Goal: Find specific page/section

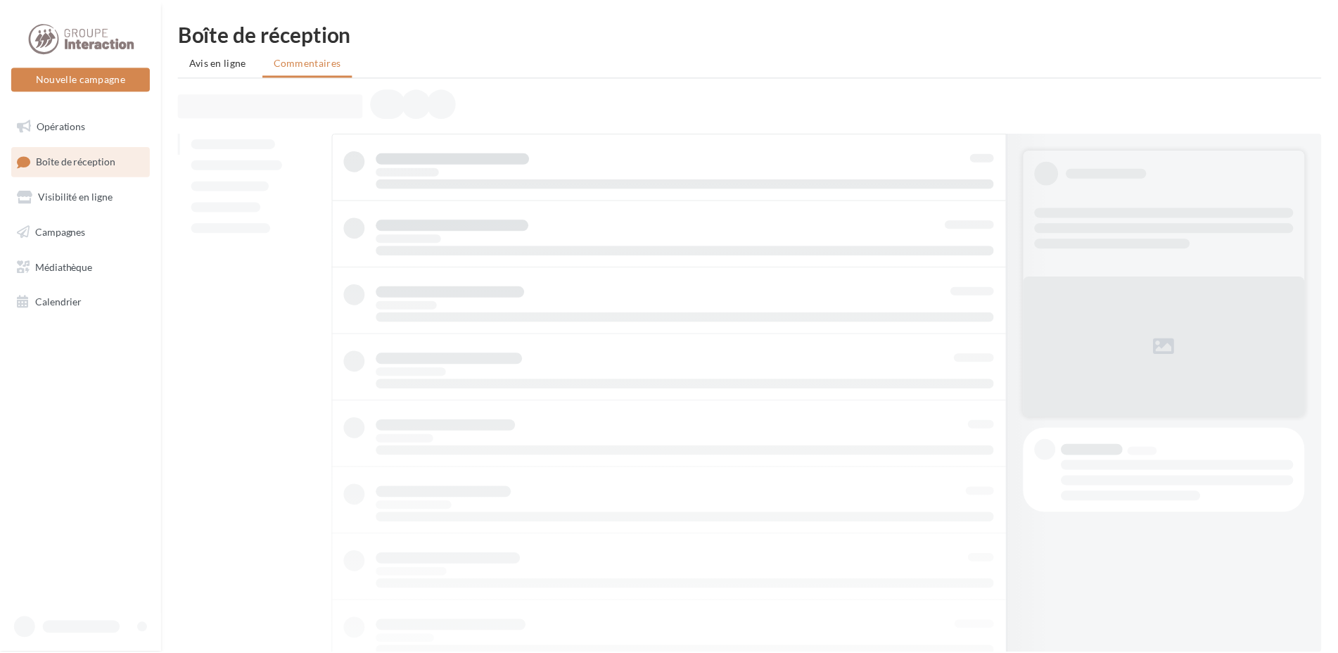
scroll to position [1, 0]
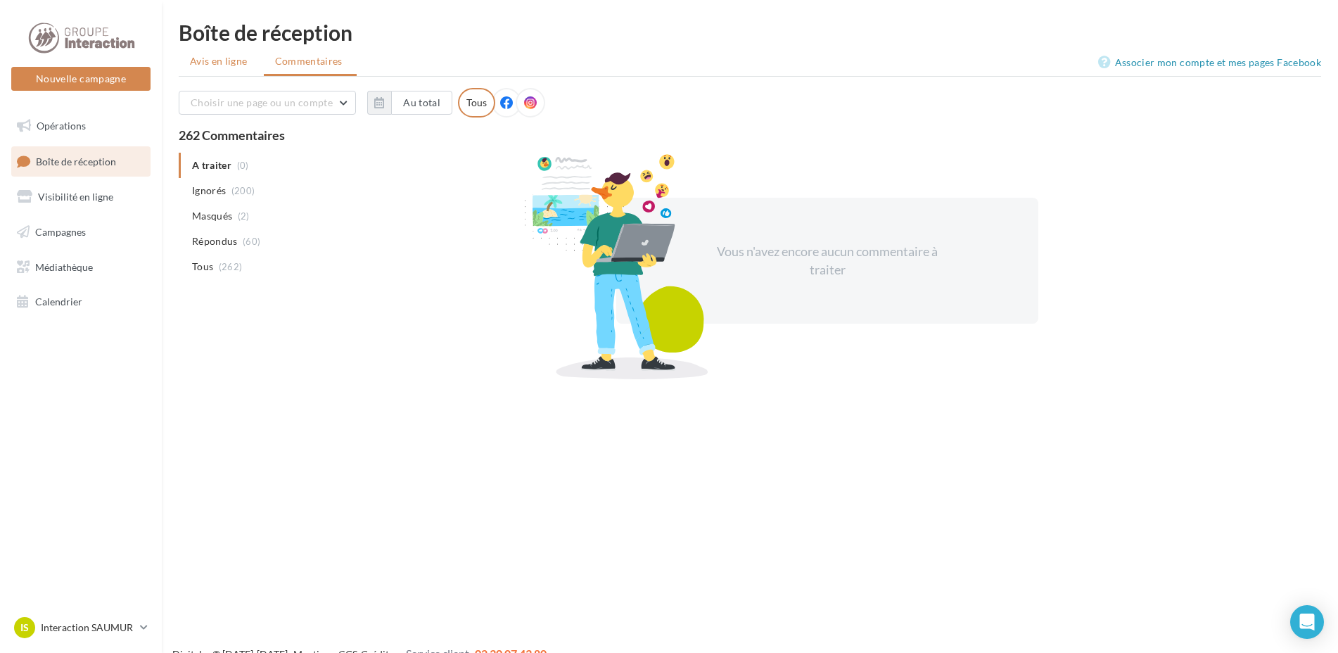
click at [203, 56] on span "Avis en ligne" at bounding box center [219, 61] width 58 height 14
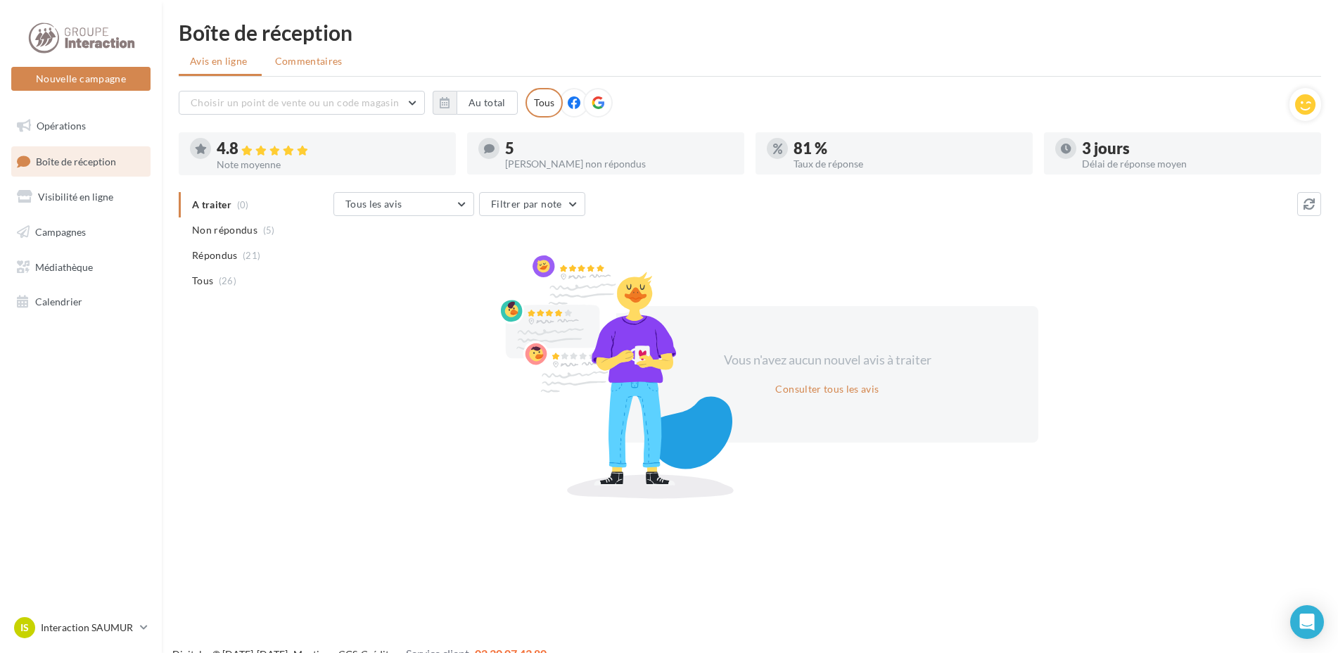
click at [302, 58] on span "Commentaires" at bounding box center [309, 61] width 68 height 14
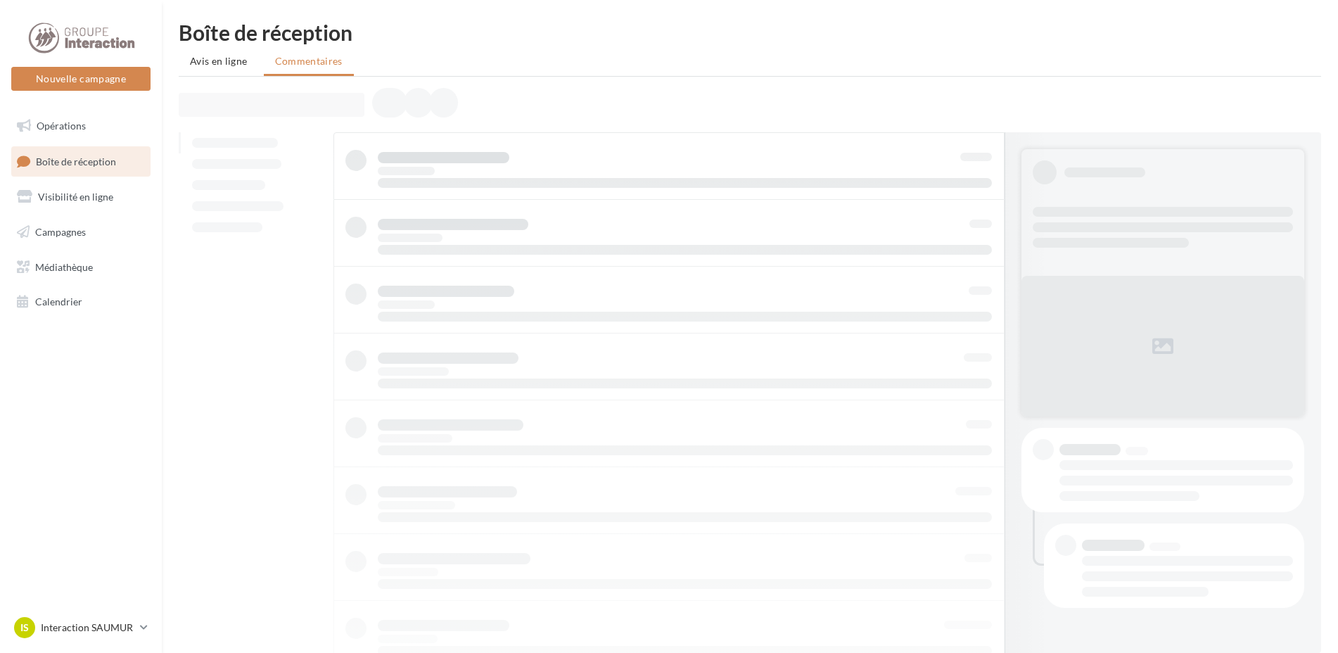
scroll to position [1, 0]
